Goal: Task Accomplishment & Management: Complete application form

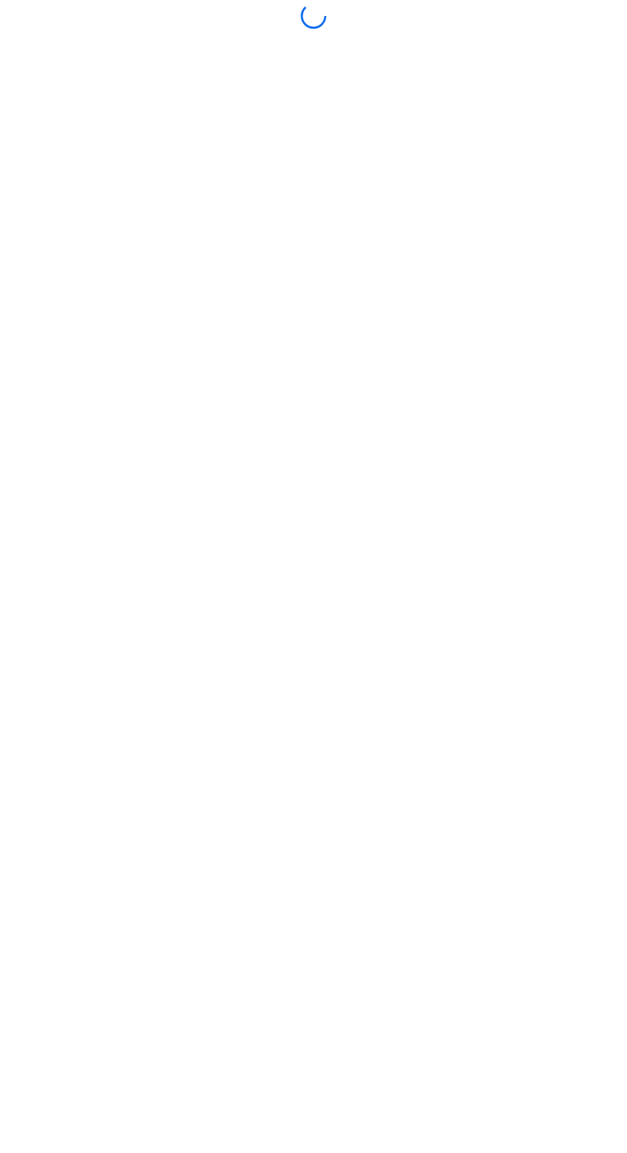
click at [420, 836] on div at bounding box center [313, 576] width 620 height 1147
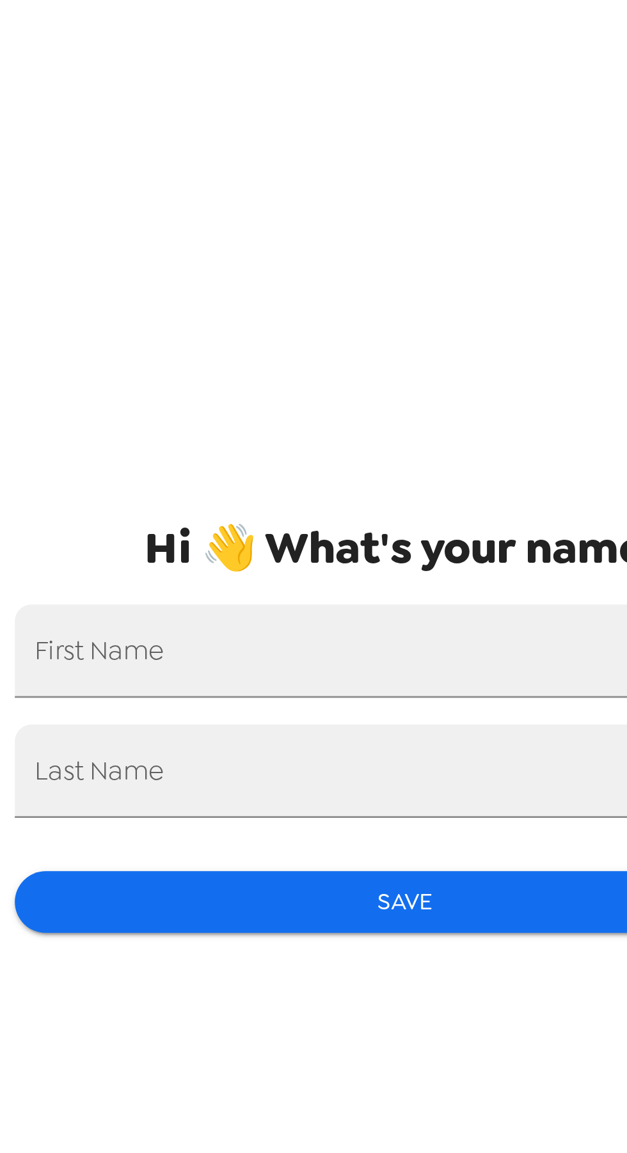
click at [219, 551] on div "First Name" at bounding box center [313, 548] width 299 height 36
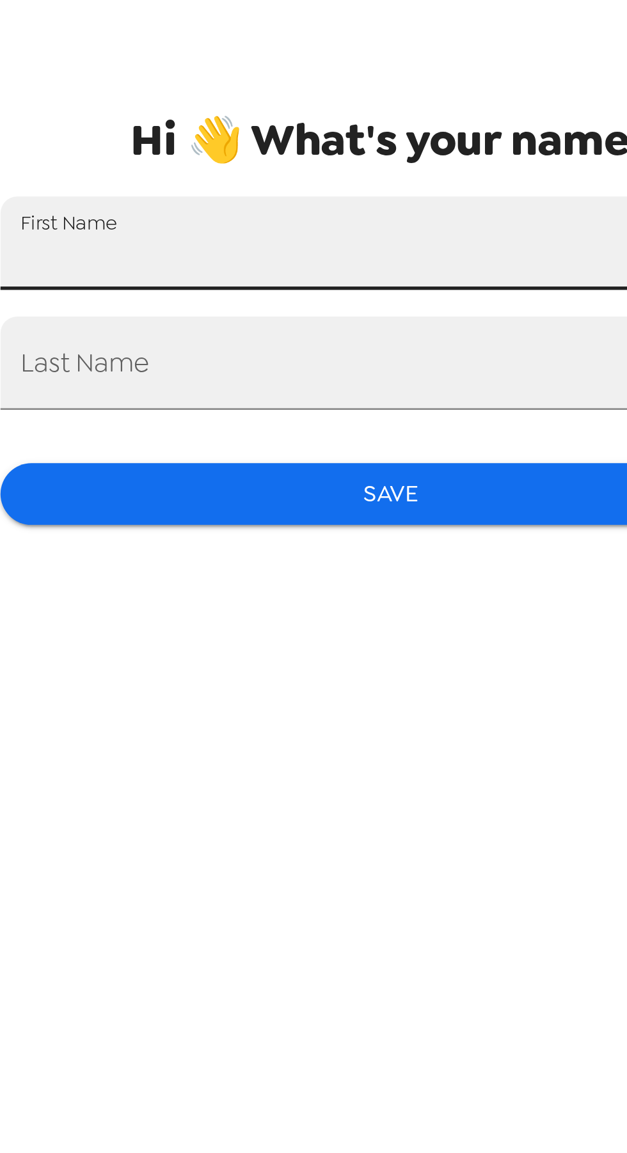
type input "Bobbie"
type input "Craft"
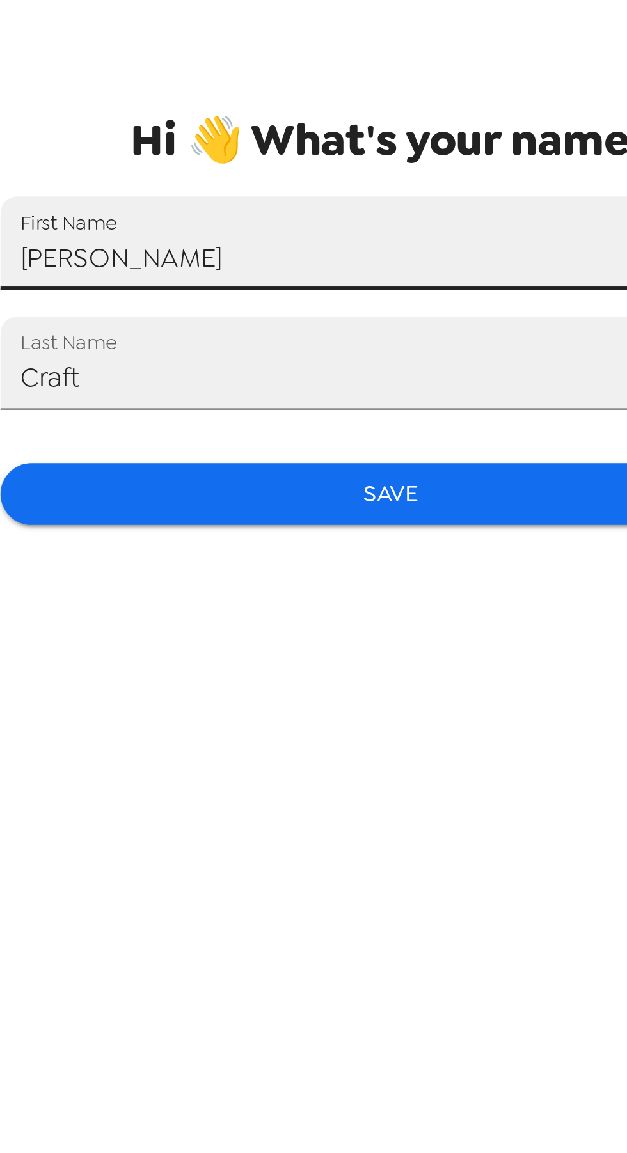
click at [321, 641] on button "Save" at bounding box center [313, 644] width 299 height 24
